Goal: Task Accomplishment & Management: Complete application form

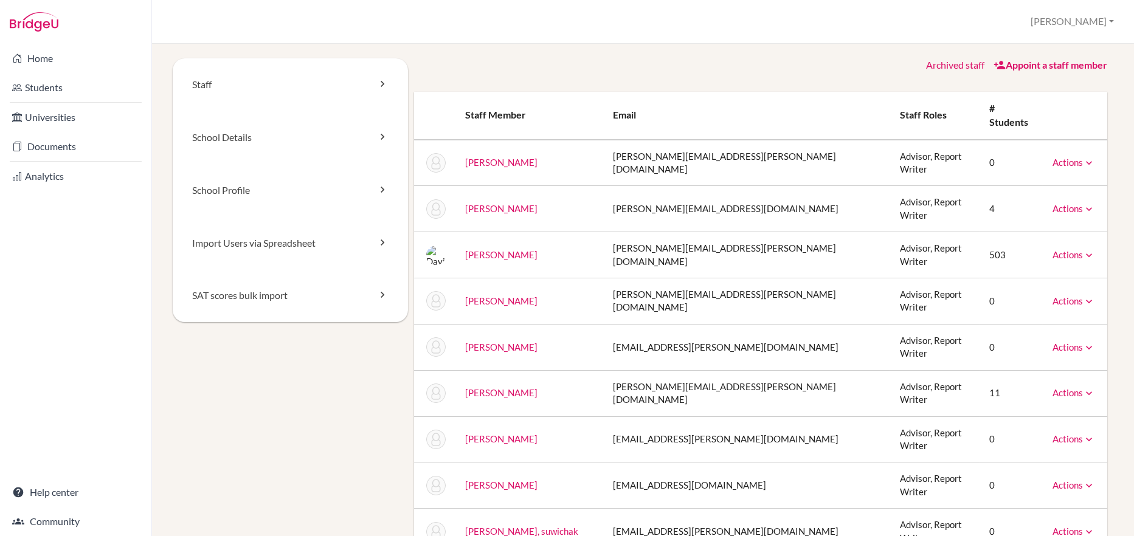
click at [481, 249] on link "[PERSON_NAME]" at bounding box center [501, 254] width 72 height 11
click at [234, 190] on link "School Profile" at bounding box center [290, 190] width 235 height 53
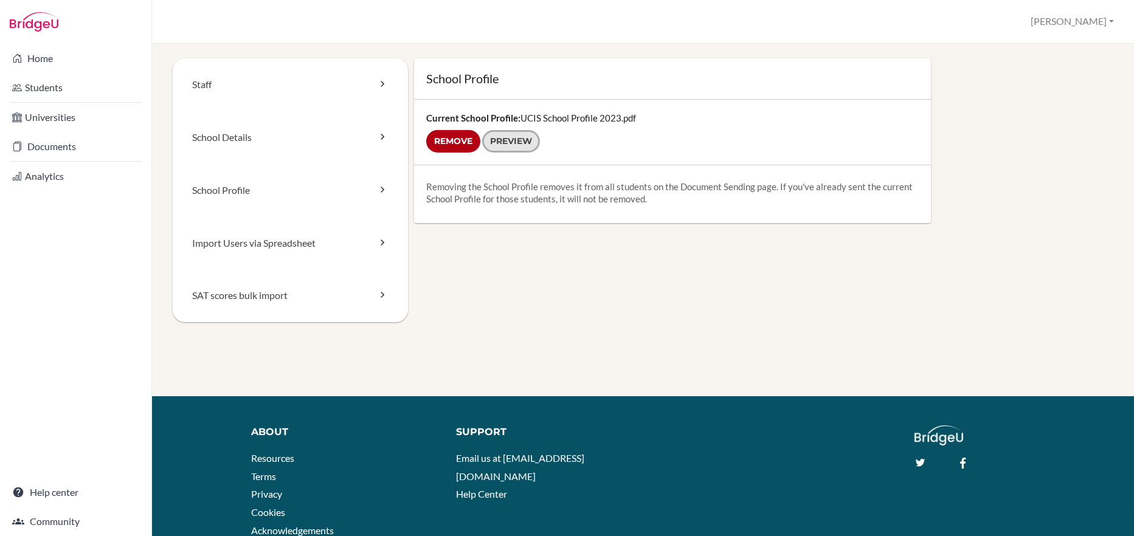
click at [516, 142] on link "Preview" at bounding box center [511, 141] width 58 height 23
click at [220, 141] on link "School Details" at bounding box center [290, 137] width 235 height 53
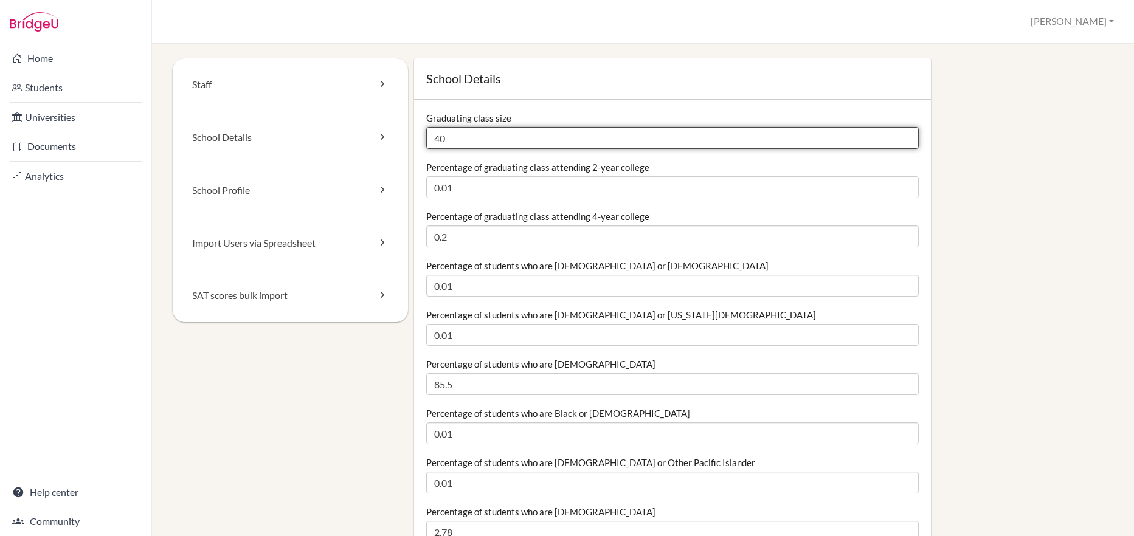
drag, startPoint x: 446, startPoint y: 138, endPoint x: 432, endPoint y: 136, distance: 14.1
click at [432, 136] on input "40" at bounding box center [672, 138] width 493 height 22
type input "64"
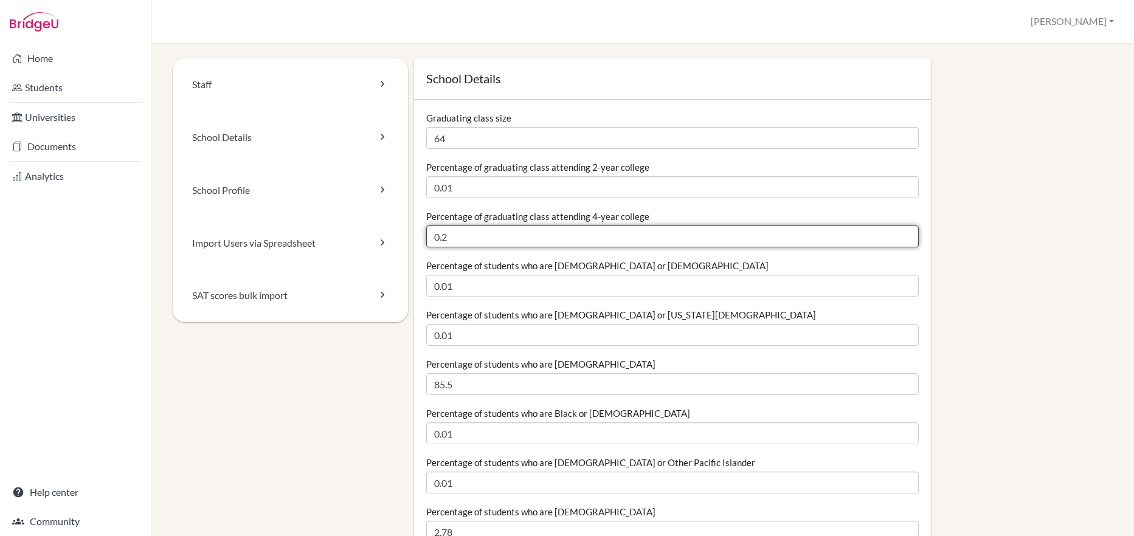
drag, startPoint x: 448, startPoint y: 236, endPoint x: 432, endPoint y: 235, distance: 15.2
click at [432, 235] on input "0.2" at bounding box center [672, 237] width 493 height 22
type input "80"
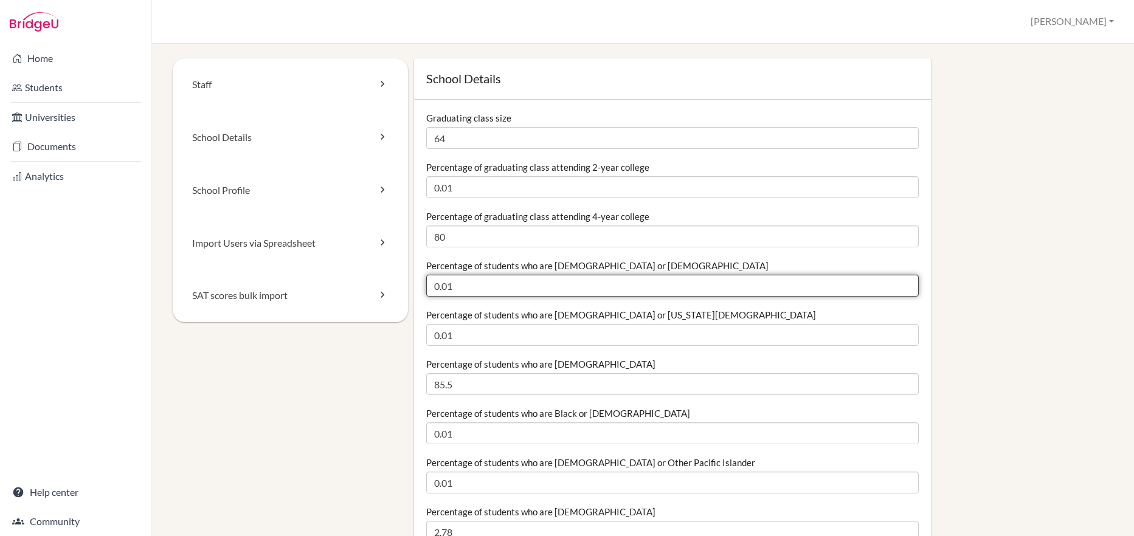
click at [450, 286] on input "0.01" at bounding box center [672, 286] width 493 height 22
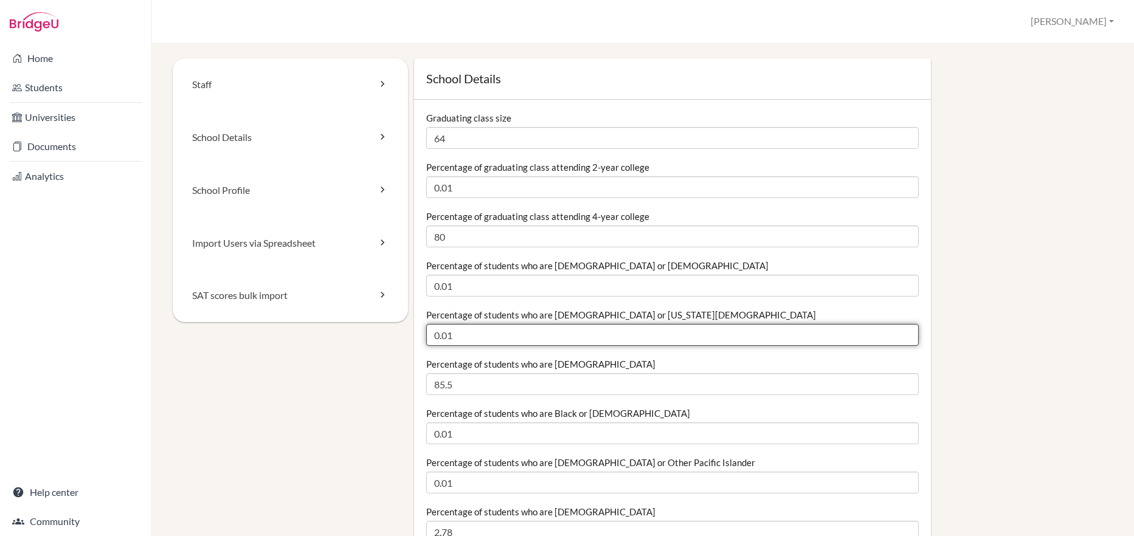
click at [449, 335] on input "0.01" at bounding box center [672, 335] width 493 height 22
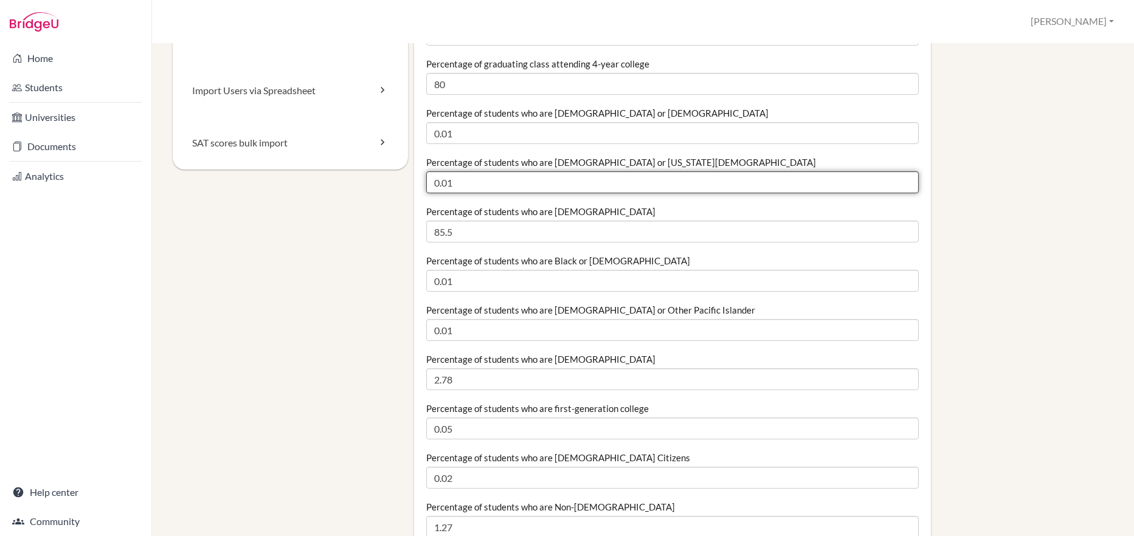
scroll to position [182, 0]
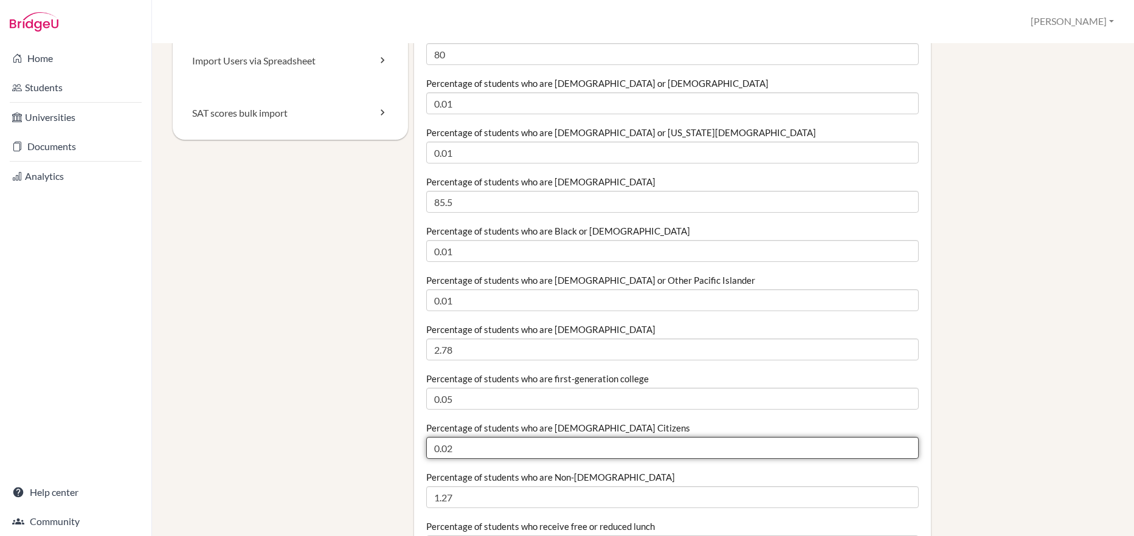
click at [449, 446] on input "0.02" at bounding box center [672, 448] width 493 height 22
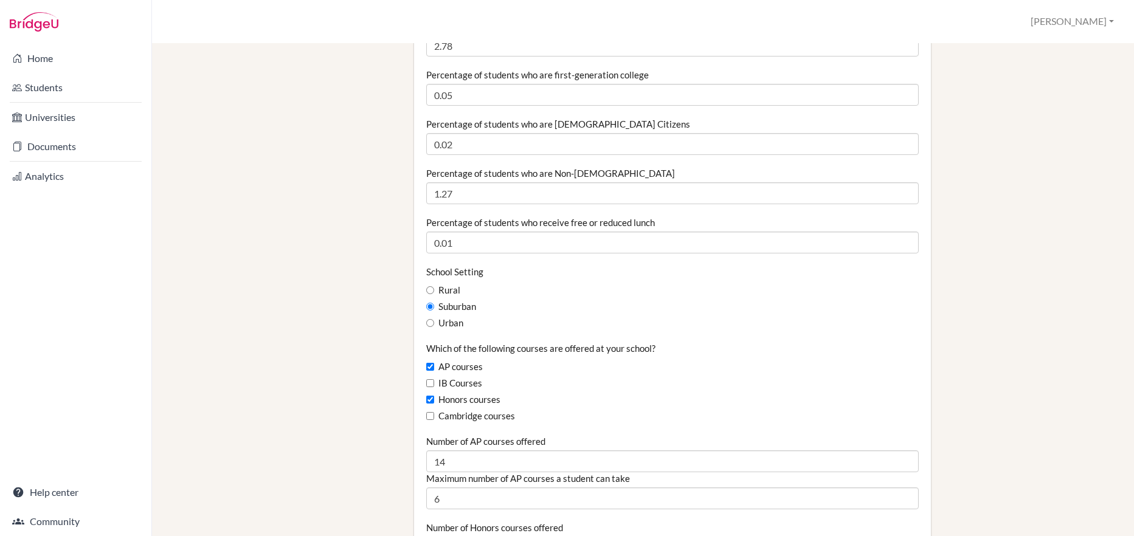
scroll to position [547, 0]
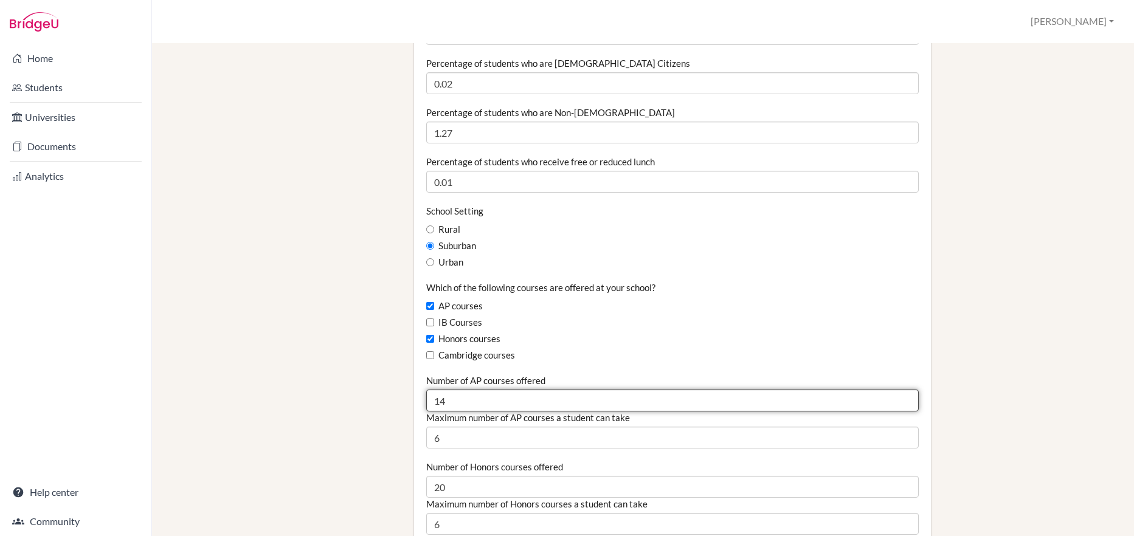
click at [449, 400] on input "14" at bounding box center [672, 401] width 493 height 22
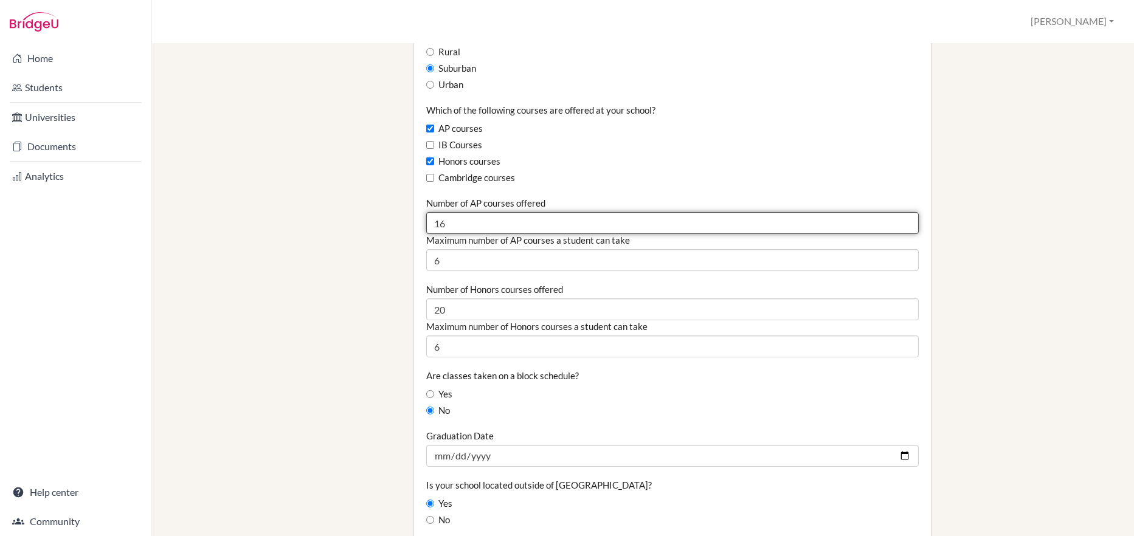
scroll to position [730, 0]
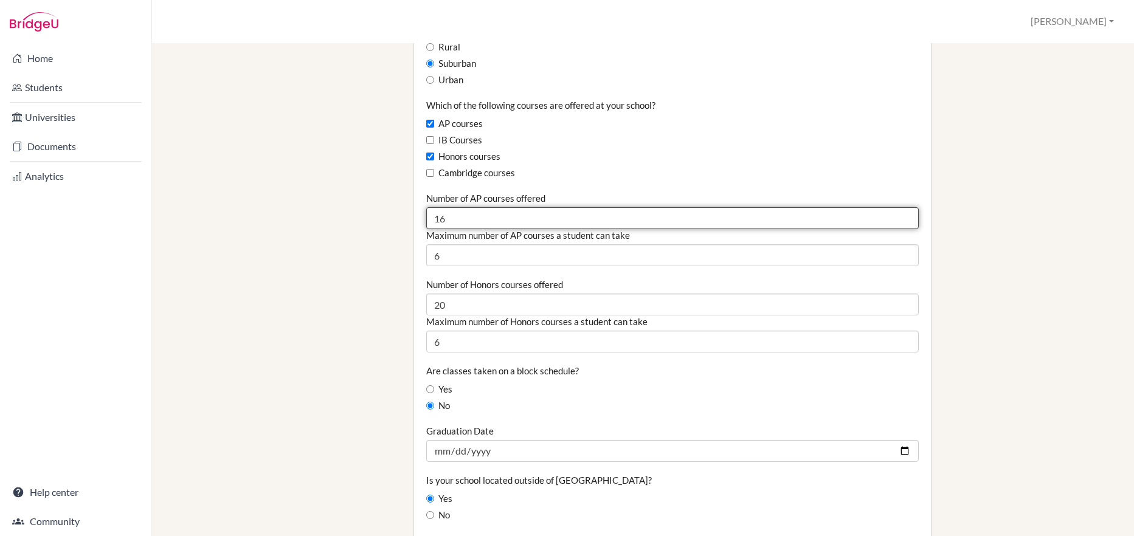
type input "16"
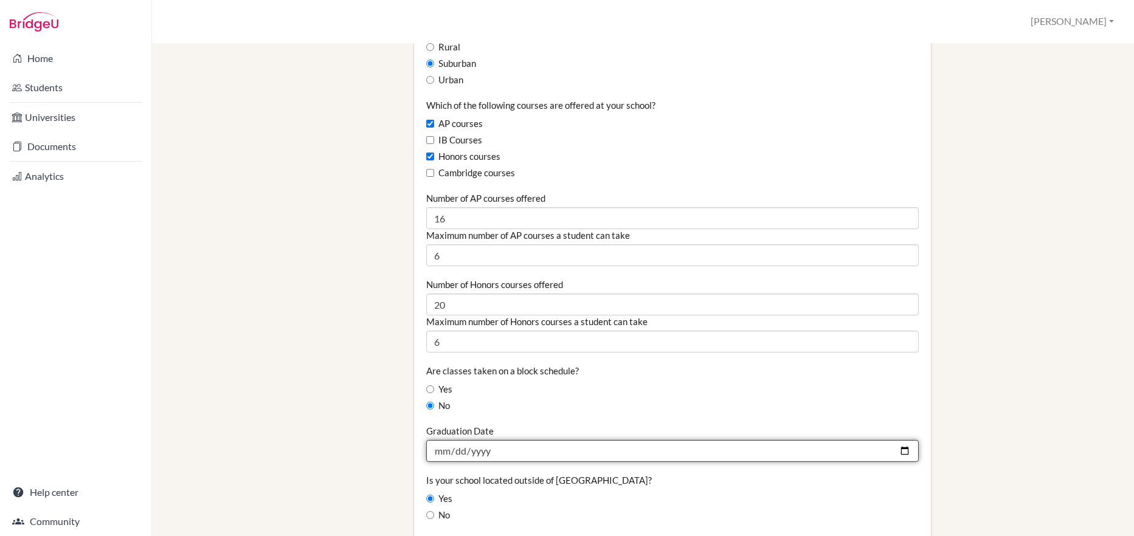
click at [443, 448] on input "2024-05-24" at bounding box center [672, 451] width 493 height 22
click at [487, 450] on input "2024-05-30" at bounding box center [672, 451] width 493 height 22
type input "2026-05-30"
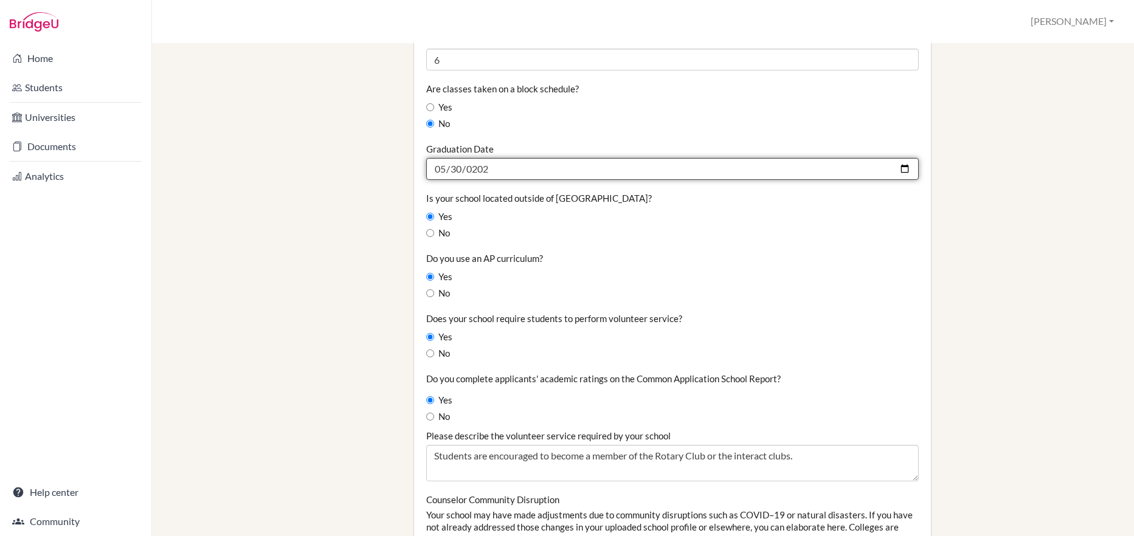
scroll to position [1034, 0]
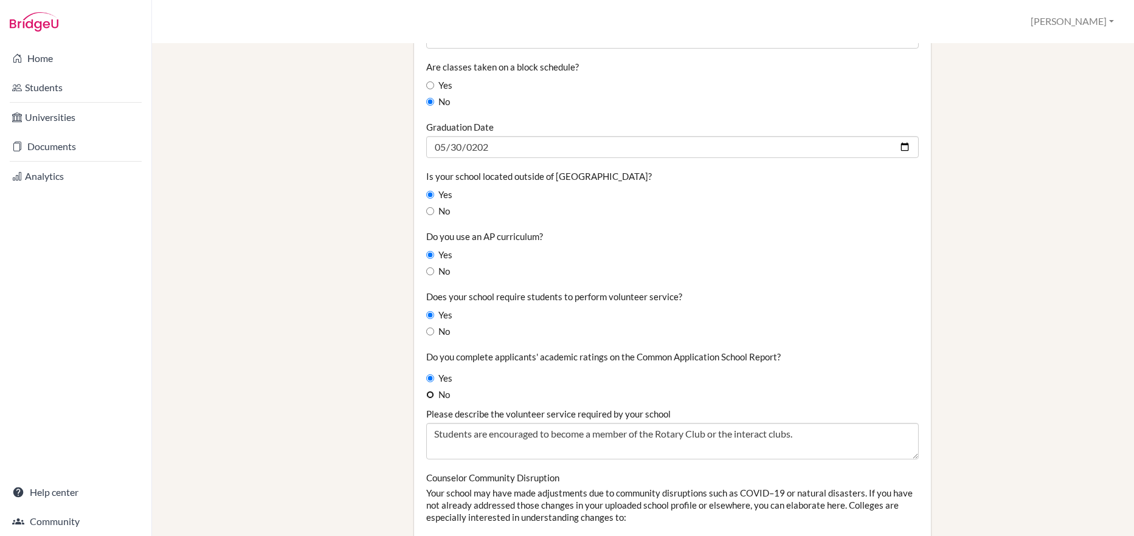
click at [428, 393] on input "No" at bounding box center [430, 395] width 8 height 8
radio input "true"
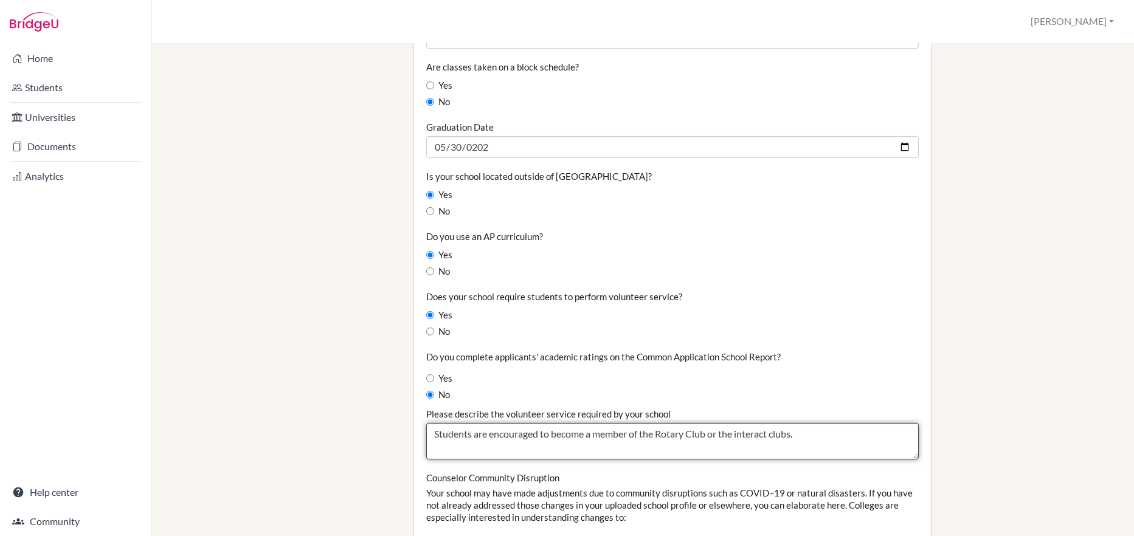
click at [799, 433] on textarea "Students are encouraged to become a member of the Rotary Club or the interact c…" at bounding box center [672, 441] width 493 height 36
click at [793, 433] on textarea "Students are encouraged to become a member of the Rotary Club or the interact c…" at bounding box center [672, 441] width 493 height 36
click at [826, 431] on textarea "Students are encouraged to become a member of the Rotary Club or the interact c…" at bounding box center [672, 441] width 493 height 36
click at [867, 431] on textarea "Students are encouraged to become a member of the Rotary Club or the interact c…" at bounding box center [672, 441] width 493 height 36
type textarea "Students are encouraged to become a member of the Rotary Club or the interact c…"
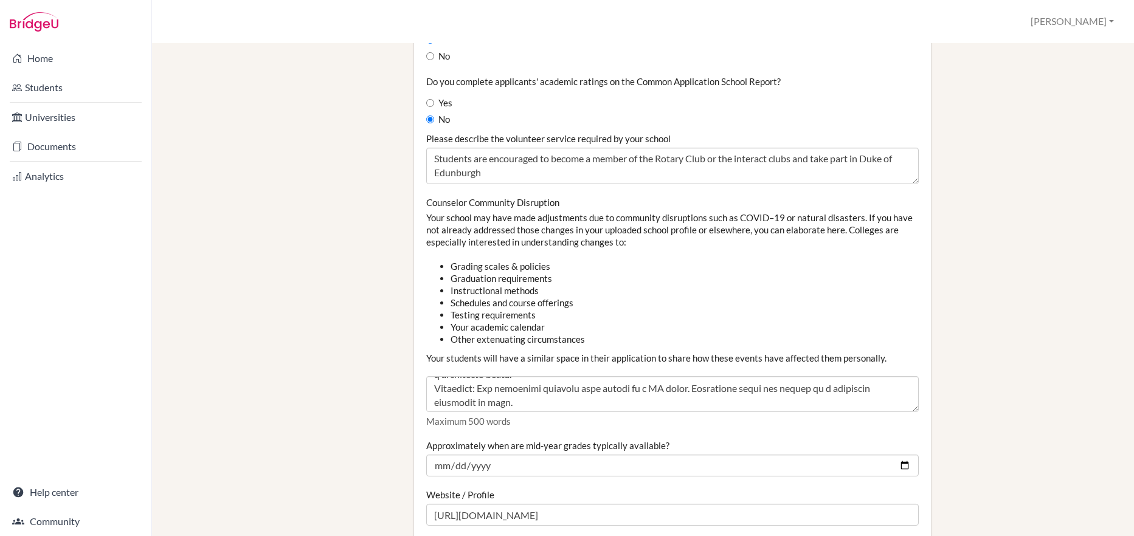
scroll to position [1338, 0]
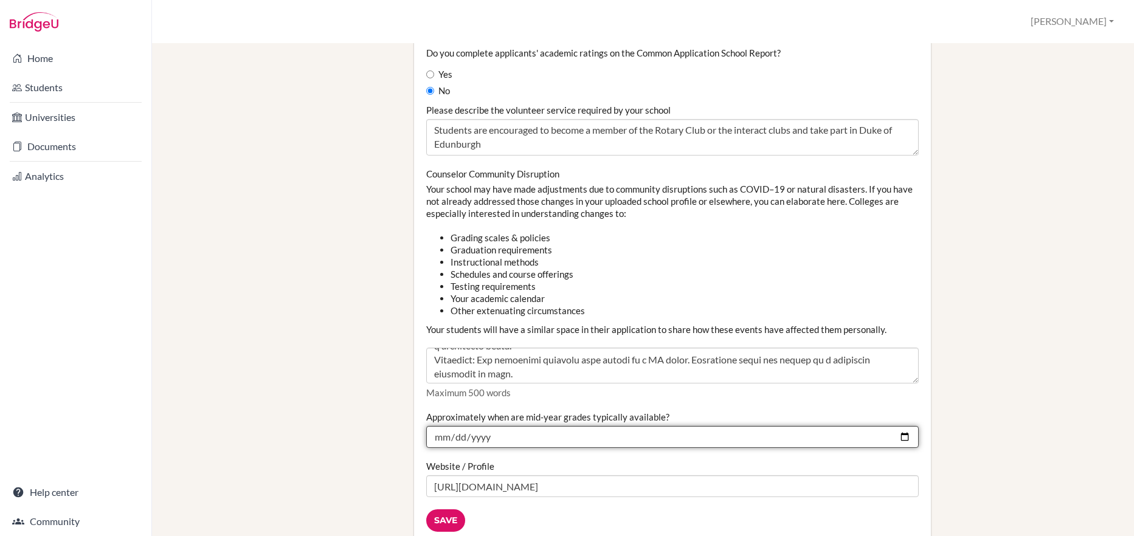
click at [489, 435] on input "2024-12-16" at bounding box center [672, 437] width 493 height 22
click at [487, 437] on input "2024-12-16" at bounding box center [672, 437] width 493 height 22
type input "2025-12-16"
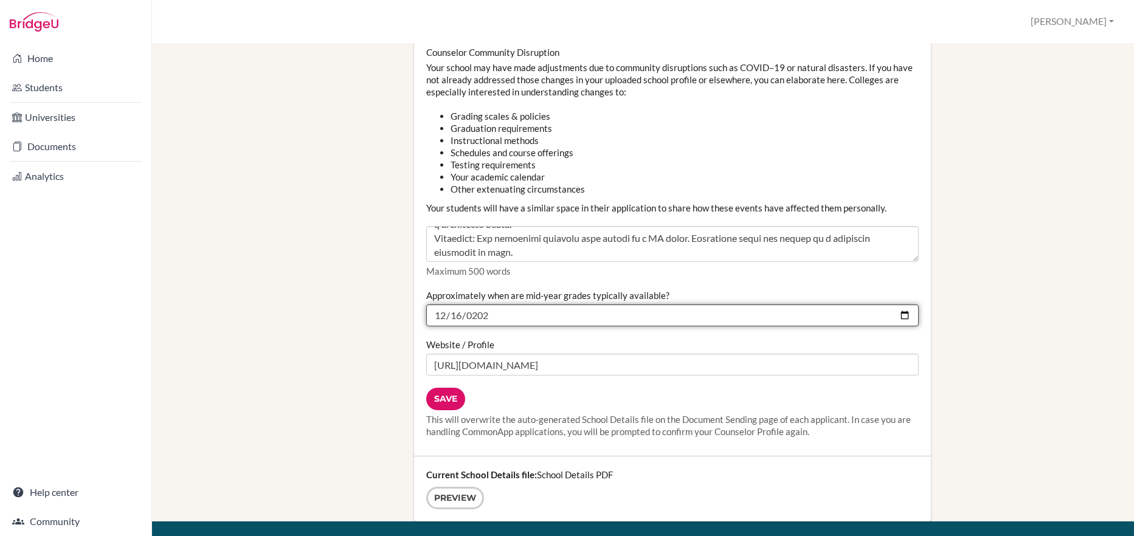
scroll to position [1520, 0]
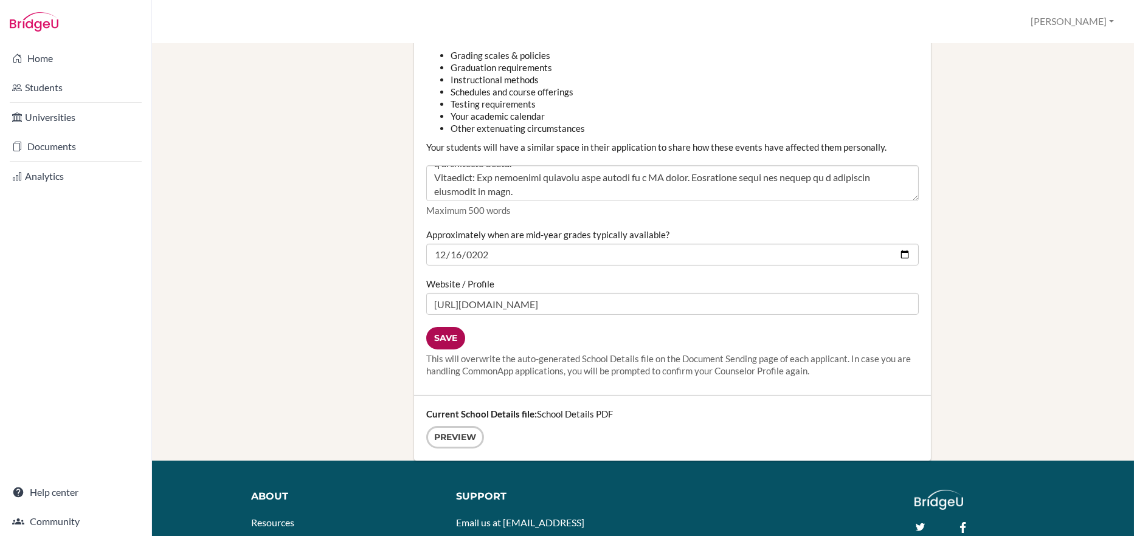
click at [446, 338] on input "Save" at bounding box center [445, 338] width 39 height 23
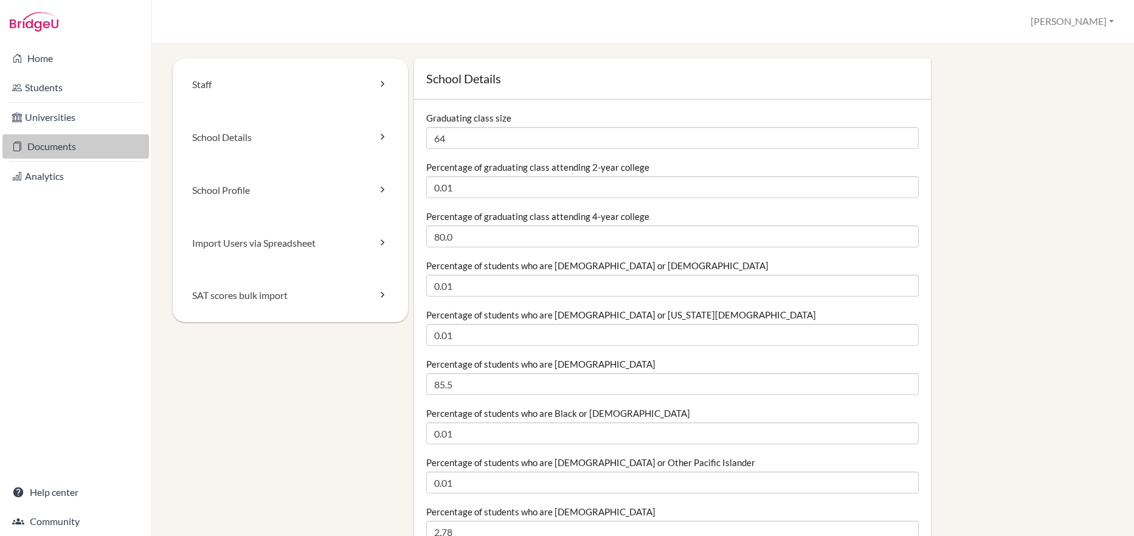
click at [41, 140] on link "Documents" at bounding box center [75, 146] width 147 height 24
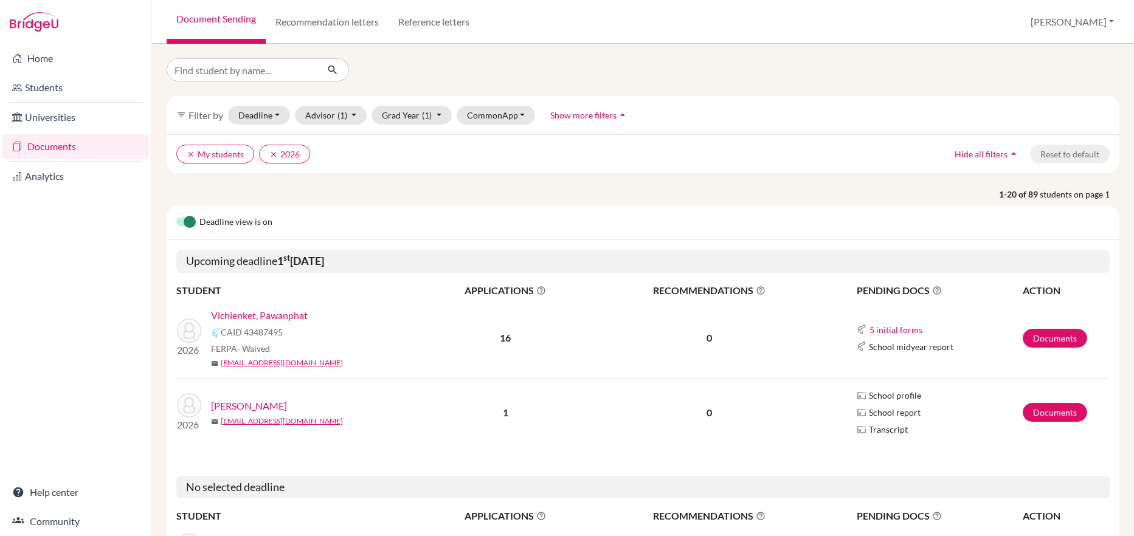
click at [291, 318] on link "Vichienket, Pawanphat" at bounding box center [259, 315] width 97 height 15
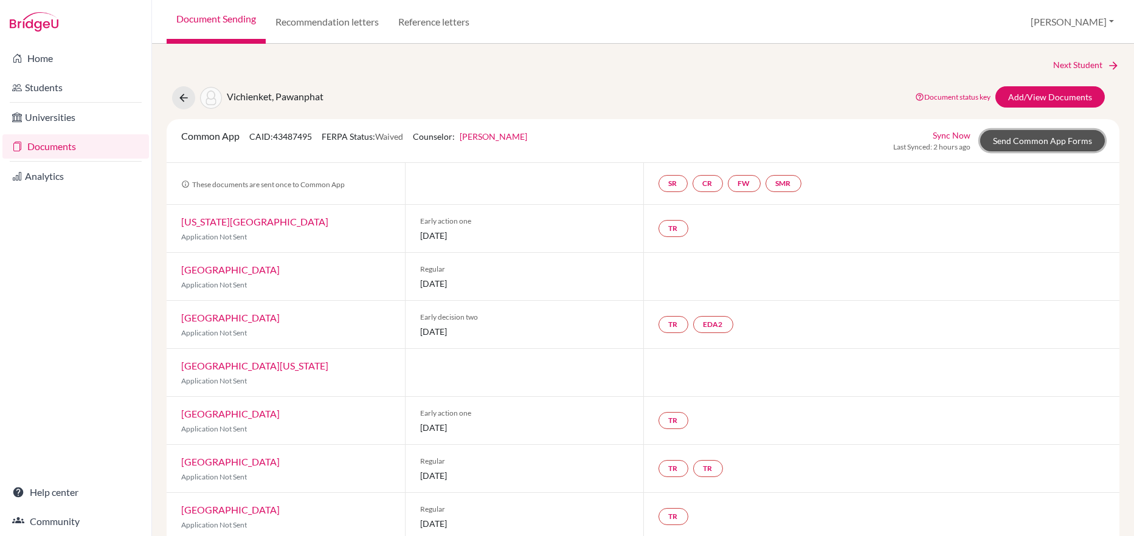
click at [1014, 138] on link "Send Common App Forms" at bounding box center [1042, 140] width 125 height 21
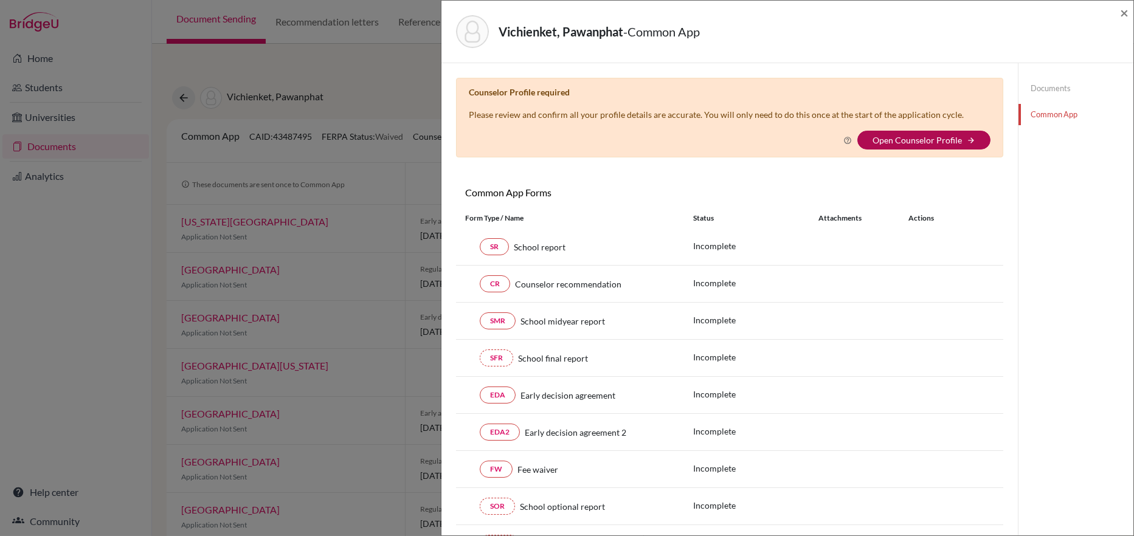
click at [903, 140] on link "Open Counselor Profile" at bounding box center [917, 140] width 89 height 10
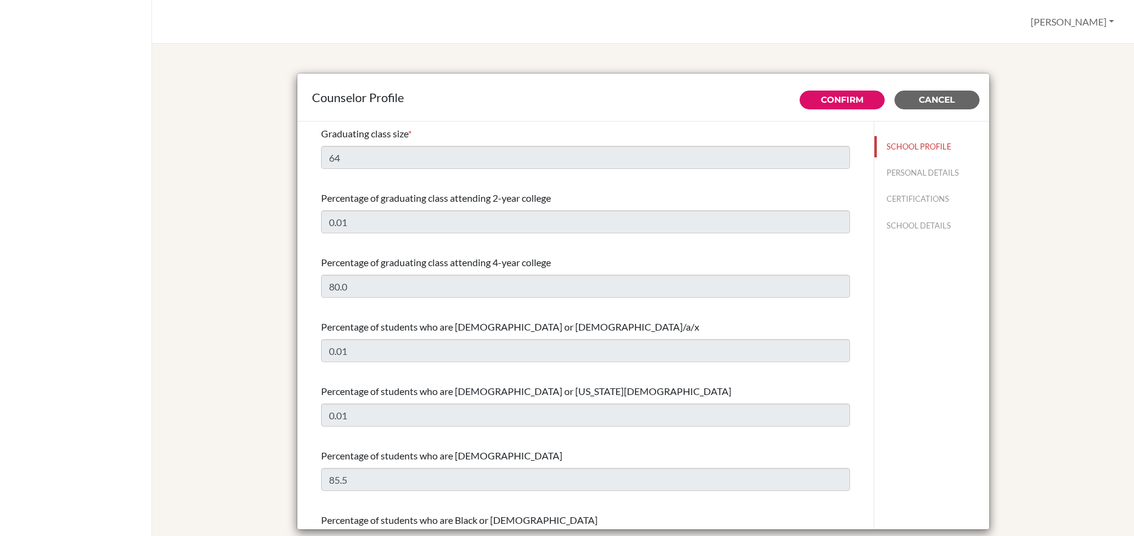
select select "0"
select select "251021"
click at [850, 102] on link "Confirm" at bounding box center [842, 99] width 43 height 11
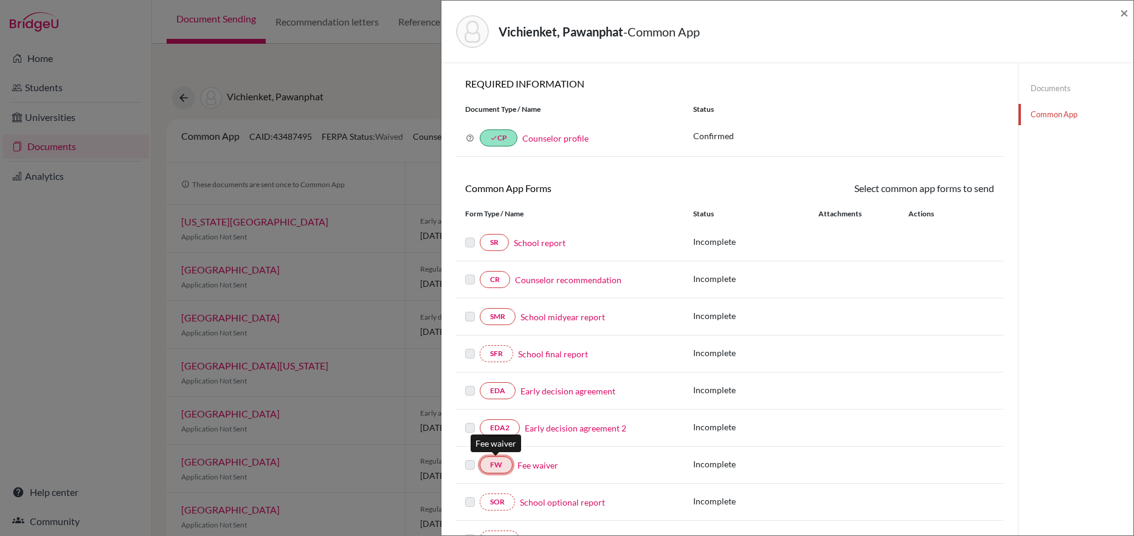
click at [507, 465] on link "FW" at bounding box center [496, 465] width 33 height 17
click at [469, 458] on label at bounding box center [470, 458] width 10 height 0
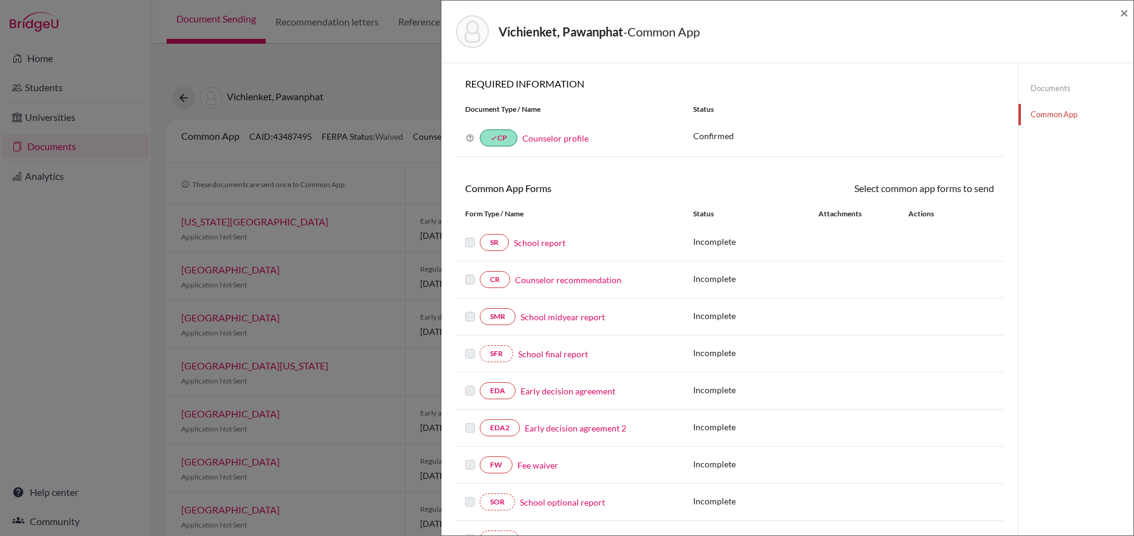
click at [469, 458] on label at bounding box center [470, 458] width 10 height 0
click at [471, 458] on label at bounding box center [470, 458] width 10 height 0
click at [712, 468] on p "Incomplete" at bounding box center [755, 464] width 125 height 13
click at [499, 465] on link "FW" at bounding box center [496, 465] width 33 height 17
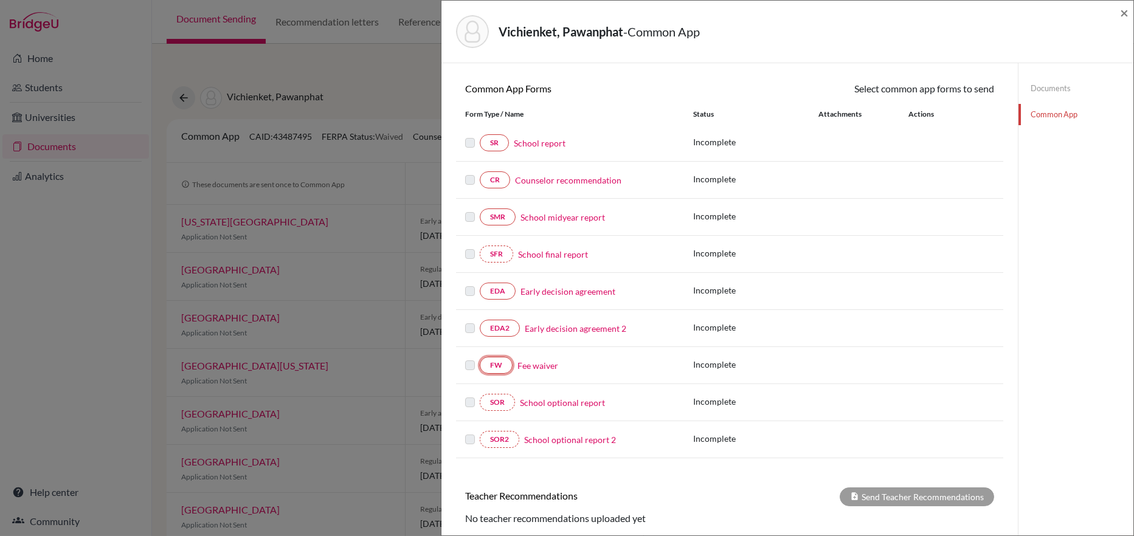
scroll to position [122, 0]
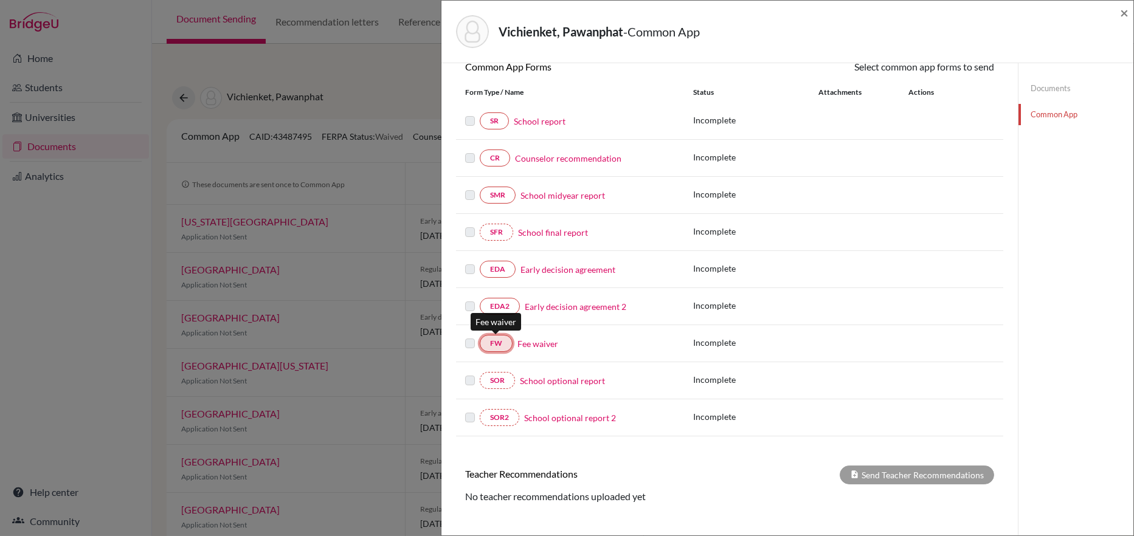
click at [500, 349] on link "FW" at bounding box center [496, 343] width 33 height 17
click at [468, 336] on label at bounding box center [470, 336] width 10 height 0
click at [1125, 13] on span "×" at bounding box center [1124, 13] width 9 height 18
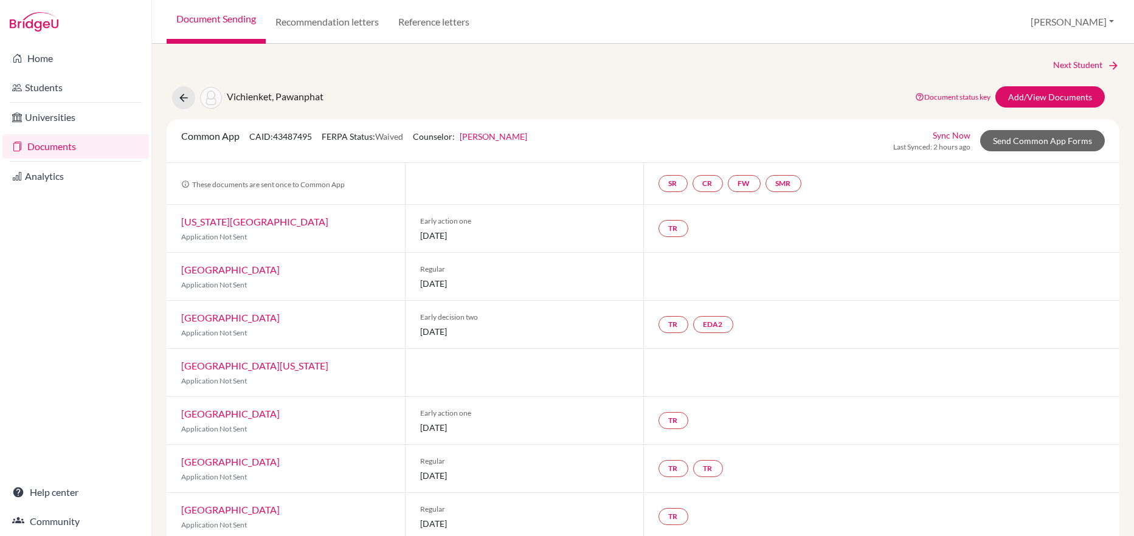
click at [943, 134] on link "Sync Now" at bounding box center [952, 135] width 38 height 13
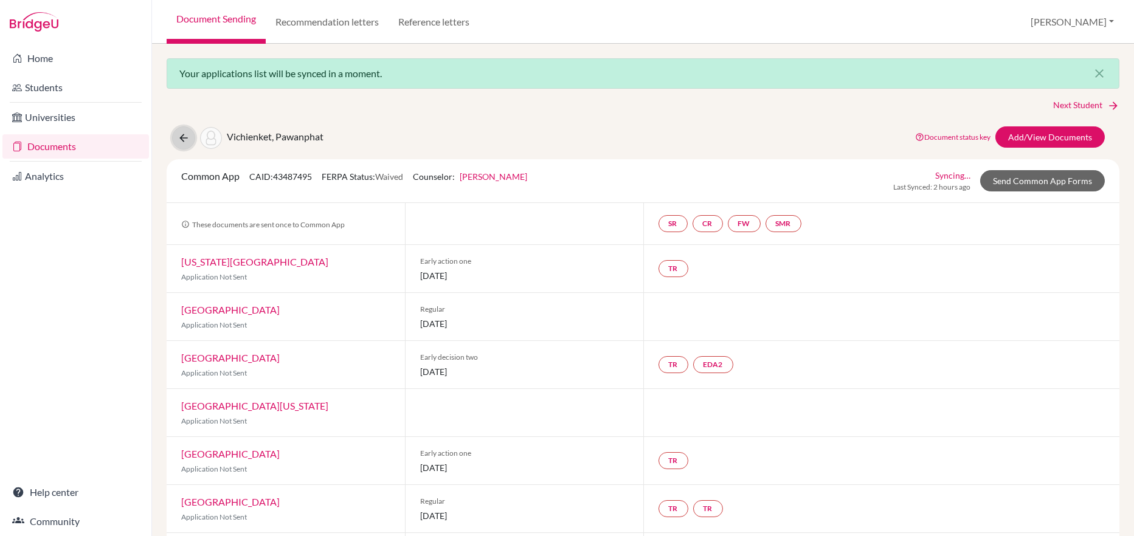
click at [176, 138] on button at bounding box center [183, 138] width 23 height 23
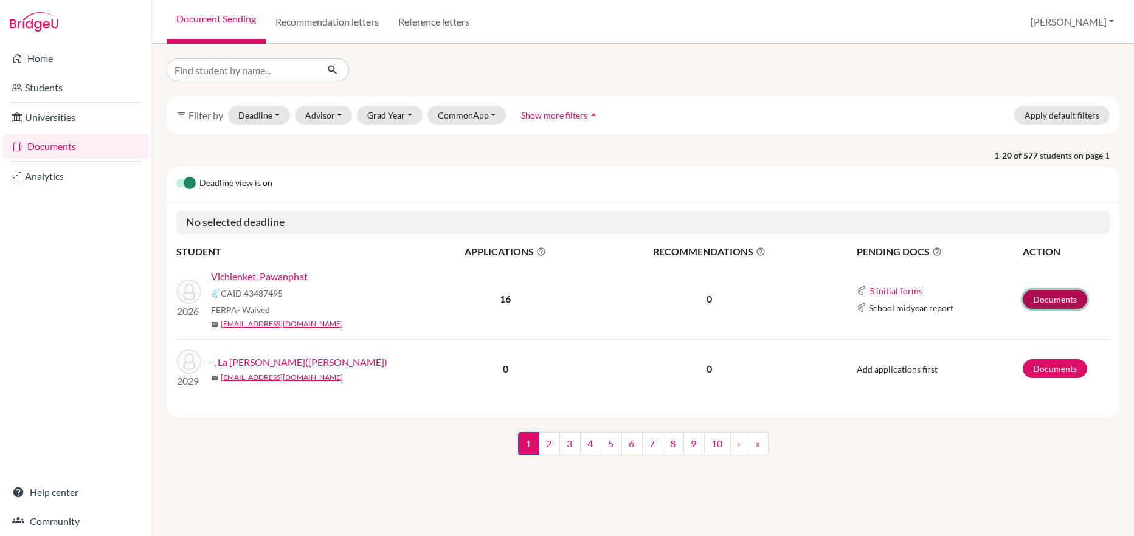
click at [1060, 297] on link "Documents" at bounding box center [1055, 299] width 64 height 19
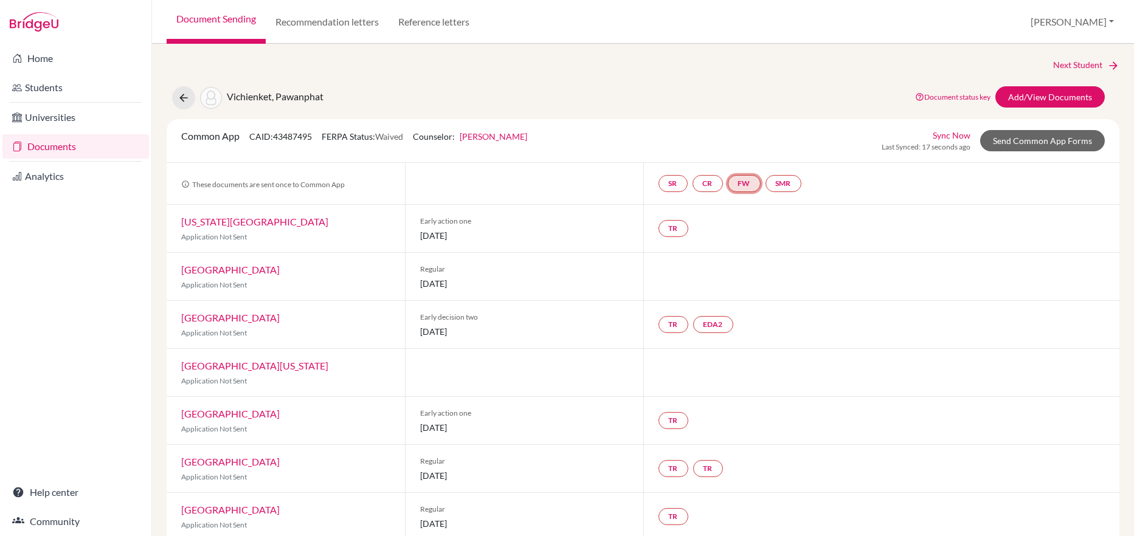
click at [747, 184] on link "FW" at bounding box center [744, 183] width 33 height 17
click at [1030, 144] on link "Send Common App Forms" at bounding box center [1042, 140] width 125 height 21
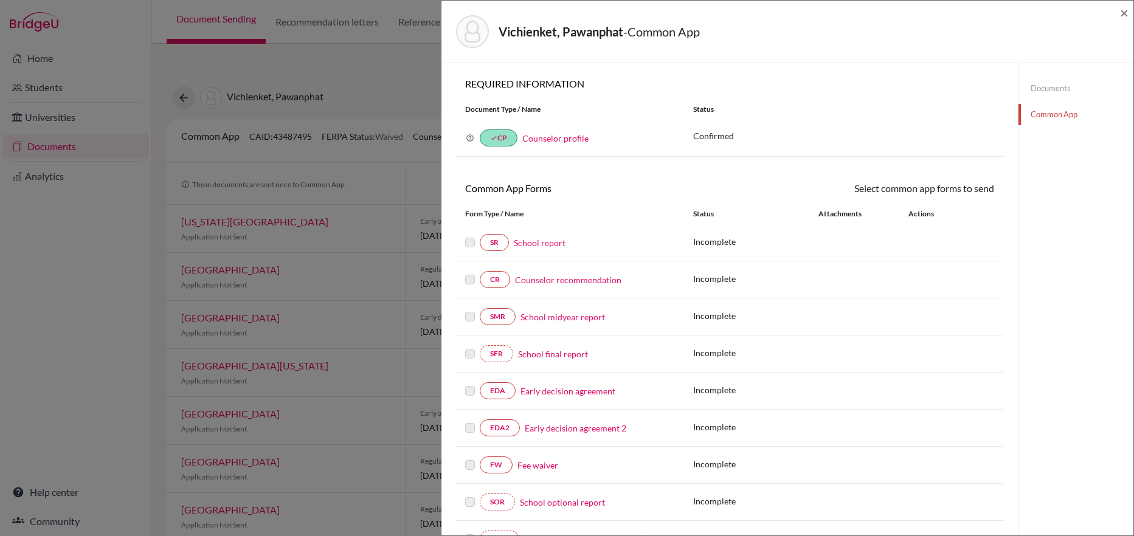
click at [473, 458] on label at bounding box center [470, 458] width 10 height 0
click at [500, 466] on link "FW" at bounding box center [496, 465] width 33 height 17
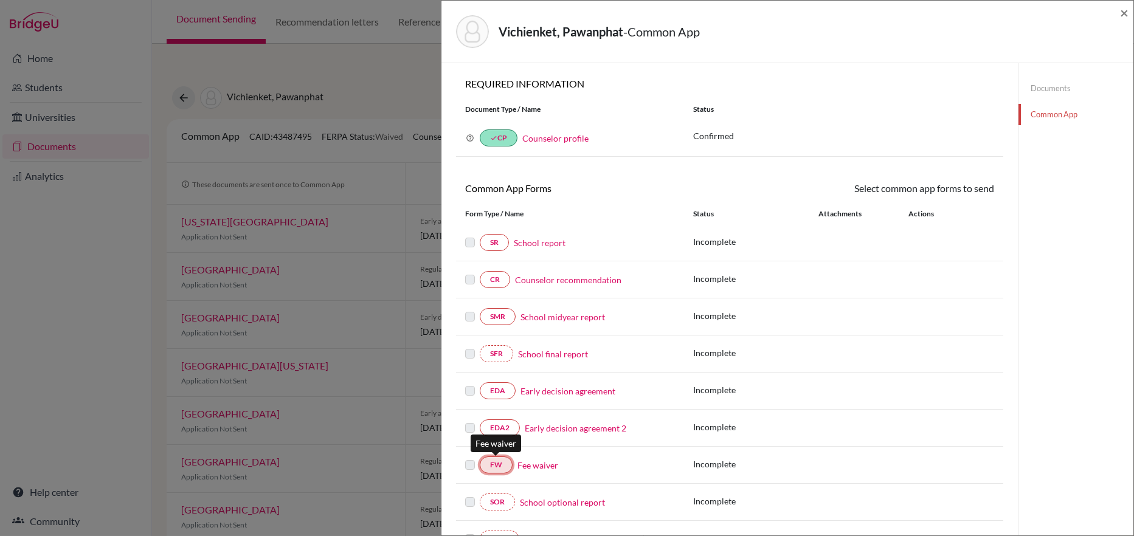
click at [496, 466] on link "FW" at bounding box center [496, 465] width 33 height 17
click at [468, 458] on label at bounding box center [470, 458] width 10 height 0
